Goal: Check status: Check status

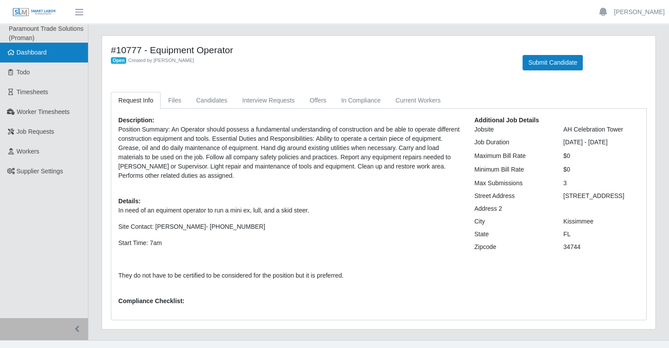
click at [30, 52] on span "Dashboard" at bounding box center [32, 52] width 30 height 7
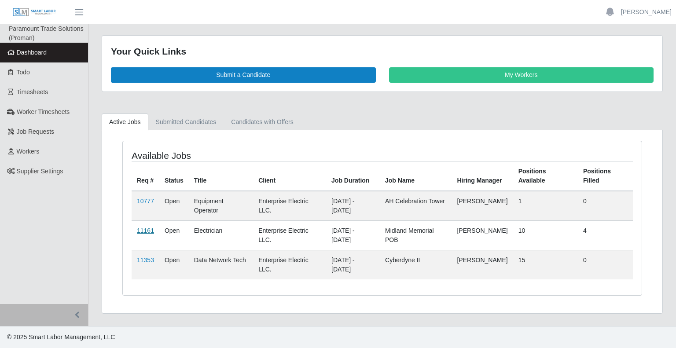
click at [148, 228] on link "11161" at bounding box center [145, 230] width 17 height 7
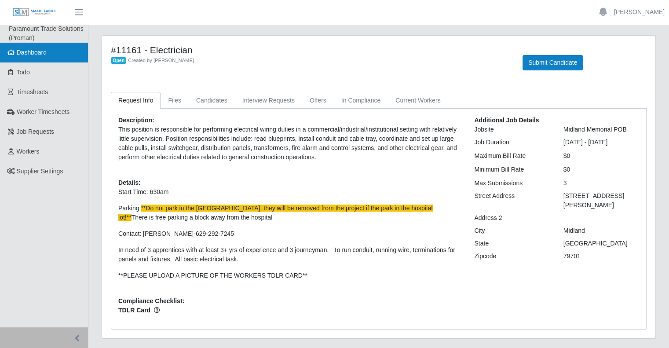
click at [24, 54] on span "Dashboard" at bounding box center [32, 52] width 30 height 7
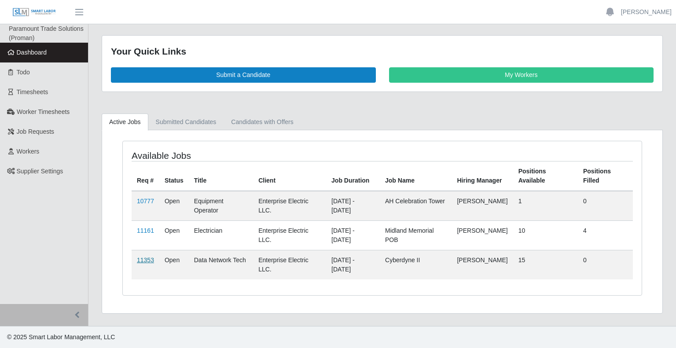
click at [150, 260] on link "11353" at bounding box center [145, 260] width 17 height 7
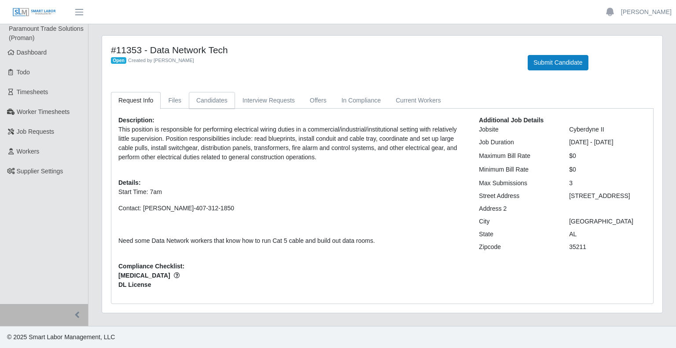
click at [220, 103] on link "Candidates" at bounding box center [212, 100] width 46 height 17
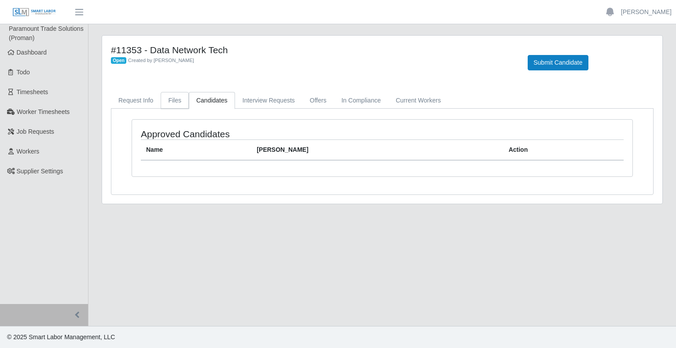
click at [168, 100] on link "Files" at bounding box center [175, 100] width 28 height 17
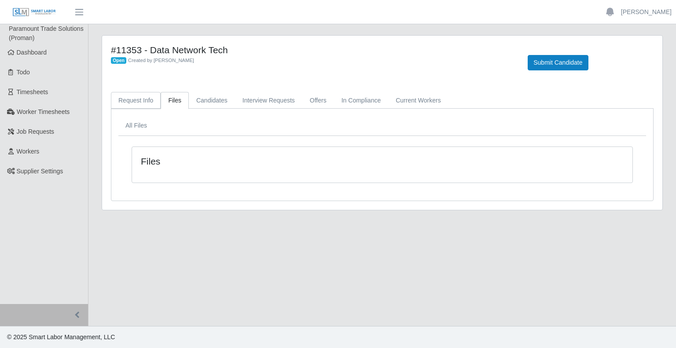
click at [129, 102] on link "Request Info" at bounding box center [136, 100] width 50 height 17
